Goal: Navigation & Orientation: Find specific page/section

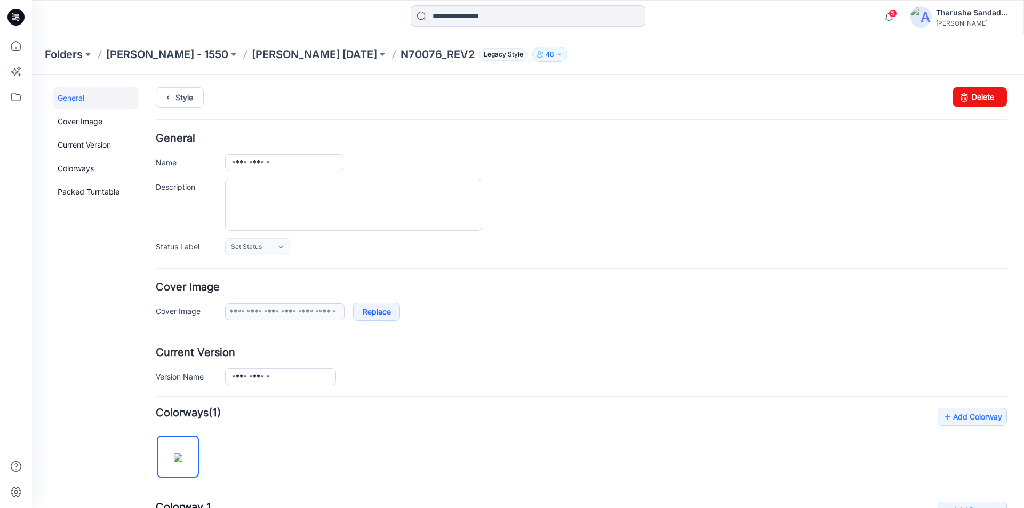
scroll to position [8, 0]
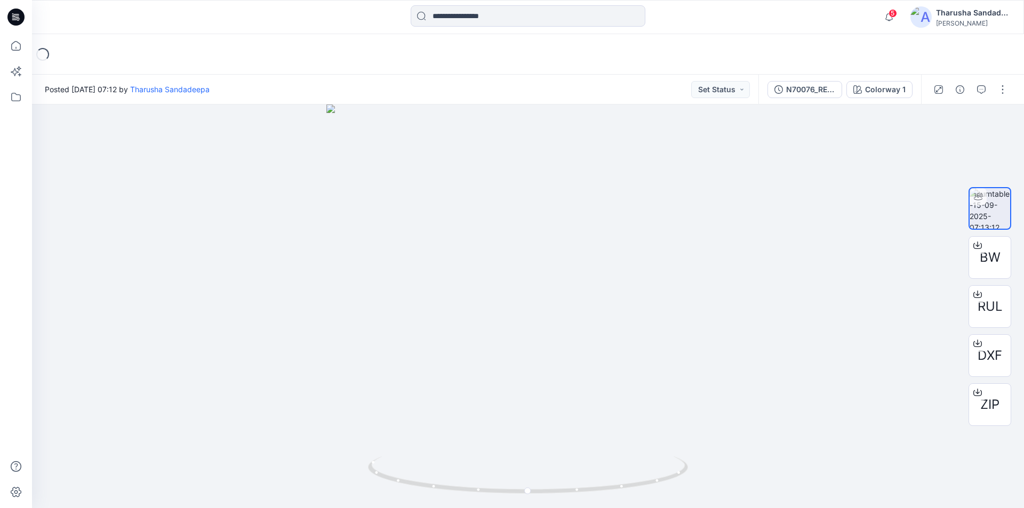
drag, startPoint x: 18, startPoint y: 14, endPoint x: 55, endPoint y: 4, distance: 39.4
click at [17, 14] on icon at bounding box center [16, 14] width 5 height 1
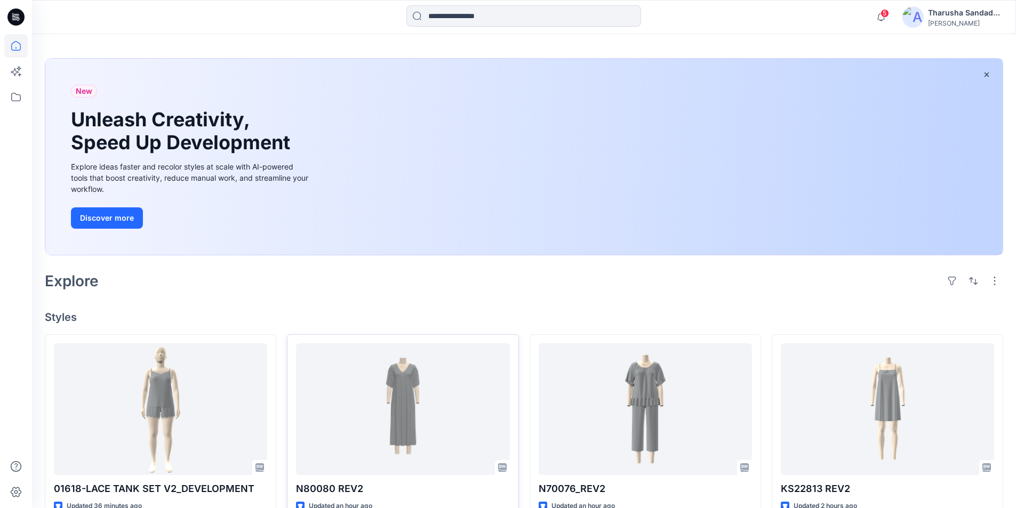
scroll to position [53, 0]
